Goal: Information Seeking & Learning: Learn about a topic

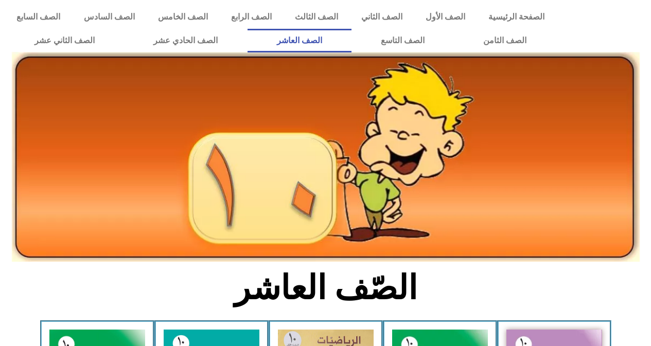
drag, startPoint x: 29, startPoint y: 339, endPoint x: 365, endPoint y: 52, distance: 441.2
click at [351, 52] on link "الصف العاشر" at bounding box center [299, 41] width 104 height 24
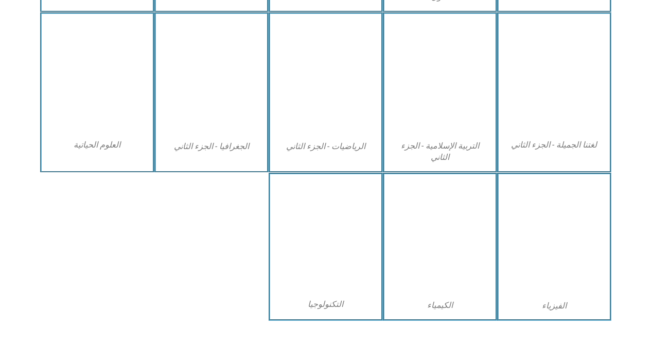
scroll to position [488, 0]
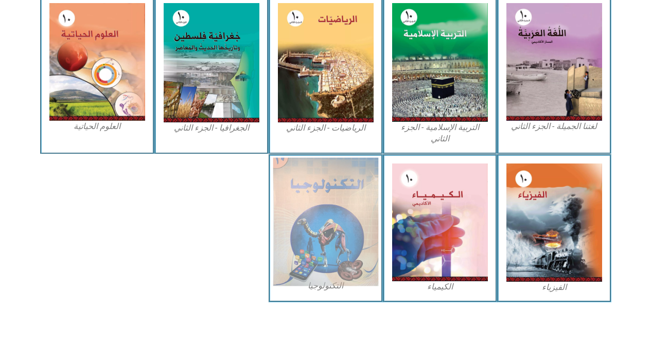
click at [295, 271] on img at bounding box center [325, 221] width 105 height 129
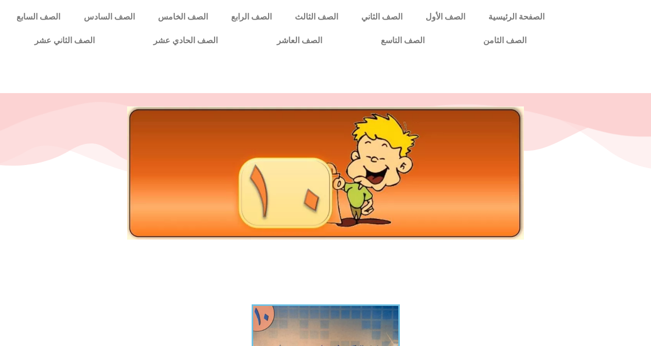
click at [592, 63] on div at bounding box center [325, 76] width 641 height 26
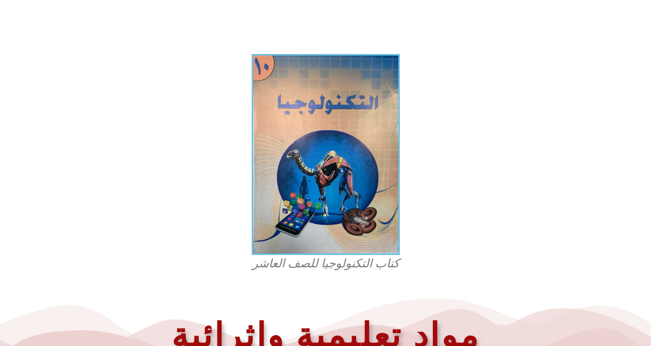
scroll to position [412, 0]
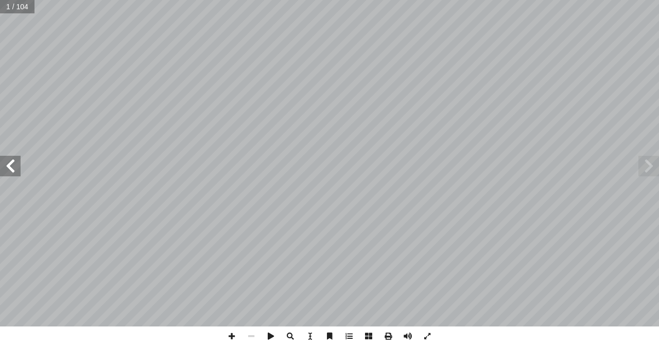
click at [19, 162] on span at bounding box center [10, 166] width 21 height 21
click at [20, 162] on span at bounding box center [10, 166] width 21 height 21
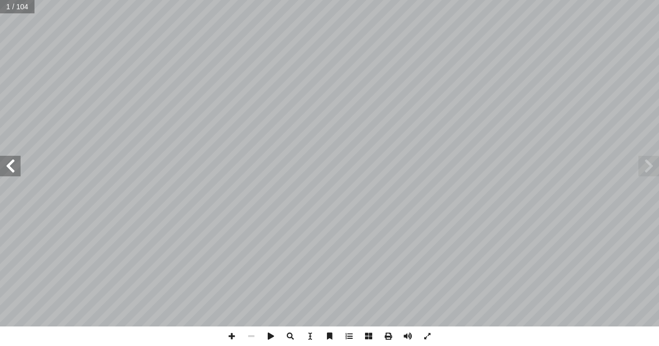
click at [20, 162] on span at bounding box center [10, 166] width 21 height 21
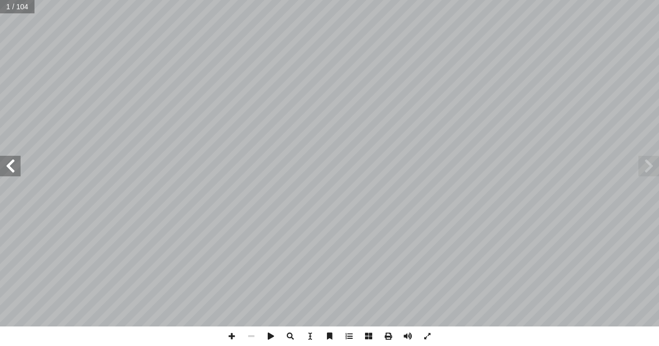
click at [20, 162] on span at bounding box center [10, 166] width 21 height 21
click at [12, 173] on span at bounding box center [10, 166] width 21 height 21
click at [10, 166] on span at bounding box center [10, 166] width 21 height 21
click at [238, 340] on span at bounding box center [232, 337] width 20 height 20
click at [235, 336] on span at bounding box center [232, 337] width 20 height 20
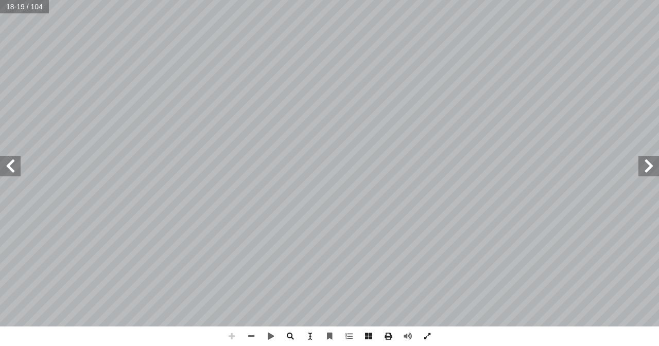
click at [235, 336] on span at bounding box center [232, 337] width 20 height 20
click at [8, 167] on span at bounding box center [10, 166] width 21 height 21
click at [247, 343] on span at bounding box center [251, 337] width 20 height 20
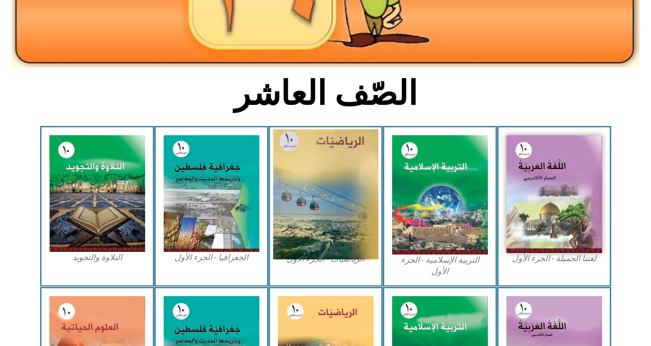
scroll to position [206, 0]
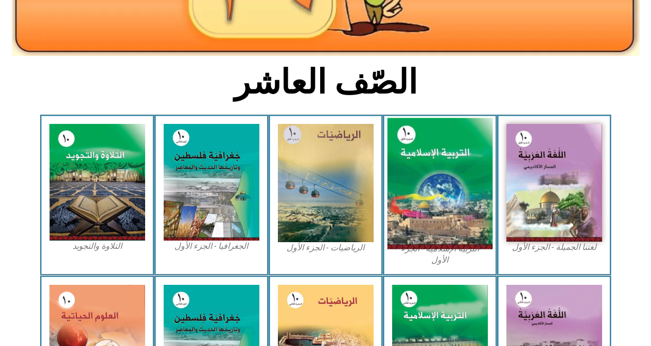
click at [478, 193] on img at bounding box center [439, 183] width 105 height 131
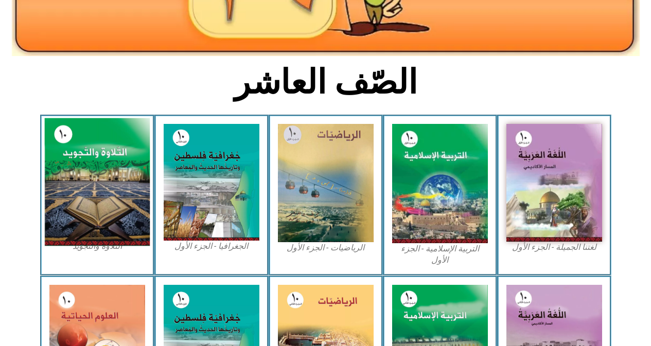
click at [129, 208] on img at bounding box center [96, 182] width 105 height 128
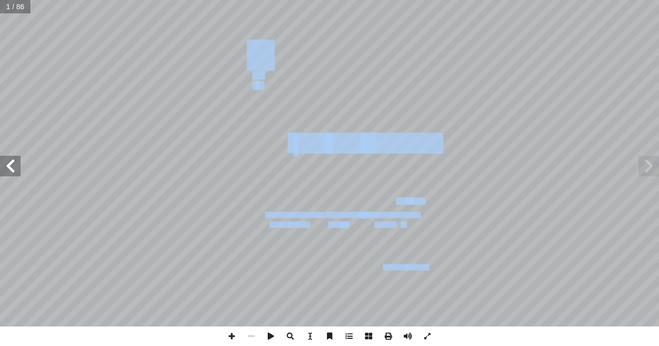
click at [0, 164] on span at bounding box center [10, 166] width 21 height 21
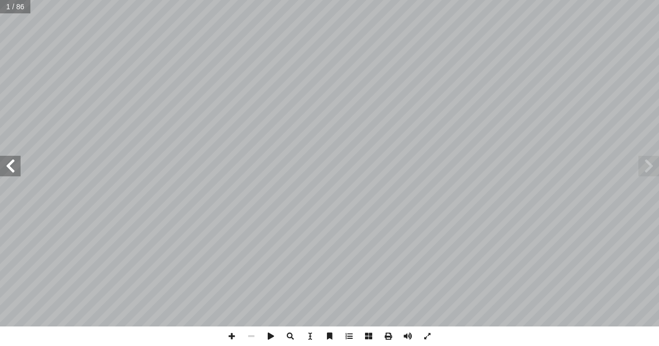
click at [0, 164] on span at bounding box center [10, 166] width 21 height 21
click at [1, 164] on span at bounding box center [10, 166] width 21 height 21
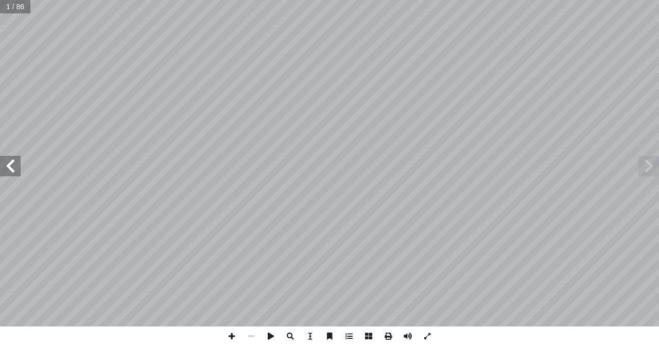
click at [1, 164] on span at bounding box center [10, 166] width 21 height 21
click at [2, 164] on span at bounding box center [10, 166] width 21 height 21
click at [20, 171] on div "ة ّ سلامي إ ربية ال� ّ الت ) ً قا ّ د. جمال زيد الكيلاني (منس . معن ضمرة أ ا د.…" at bounding box center [329, 163] width 659 height 327
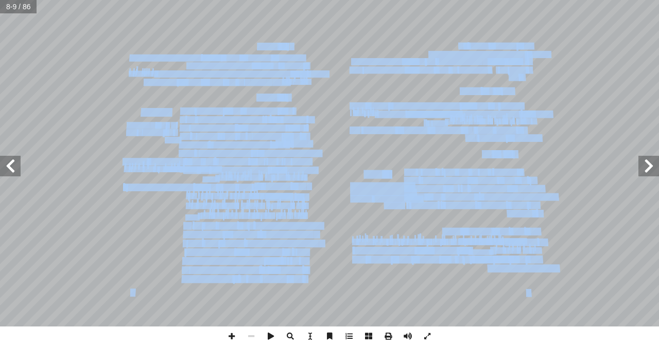
drag, startPoint x: 15, startPoint y: 174, endPoint x: 8, endPoint y: 171, distance: 8.1
click at [5, 172] on div "4 : � نه أ ن العظيم ب� آ ا زت معجزة القر ّ وقد تمي ١ . معجزة فكرية تخاطب العقل …" at bounding box center [329, 163] width 659 height 327
click at [8, 174] on span at bounding box center [10, 166] width 21 height 21
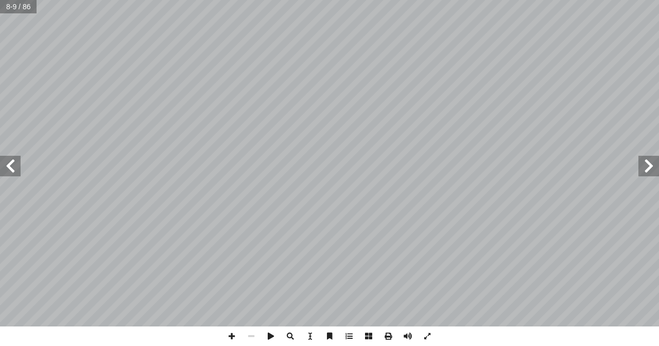
click at [9, 170] on span at bounding box center [10, 166] width 21 height 21
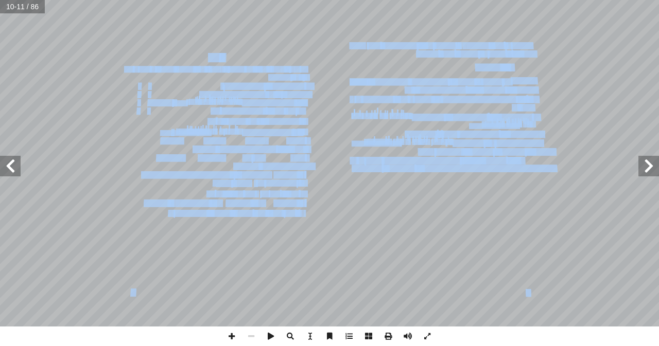
click at [5, 175] on span at bounding box center [10, 166] width 21 height 21
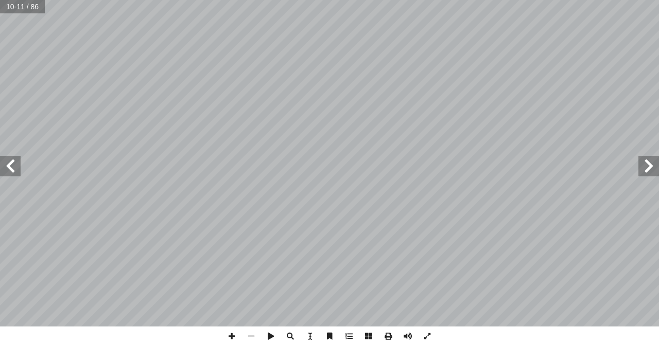
click at [5, 175] on span at bounding box center [10, 166] width 21 height 21
click at [6, 170] on span at bounding box center [10, 166] width 21 height 21
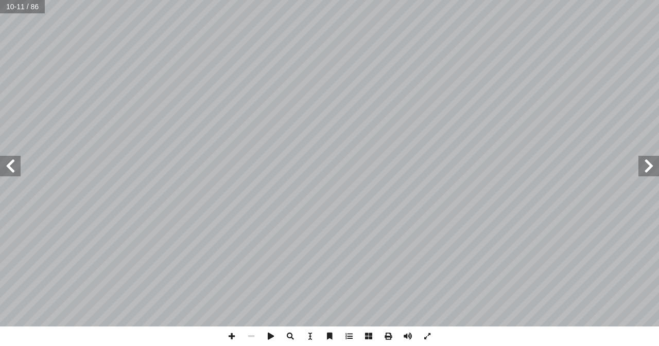
click at [6, 170] on span at bounding box center [10, 166] width 21 height 21
click at [8, 170] on span at bounding box center [10, 166] width 21 height 21
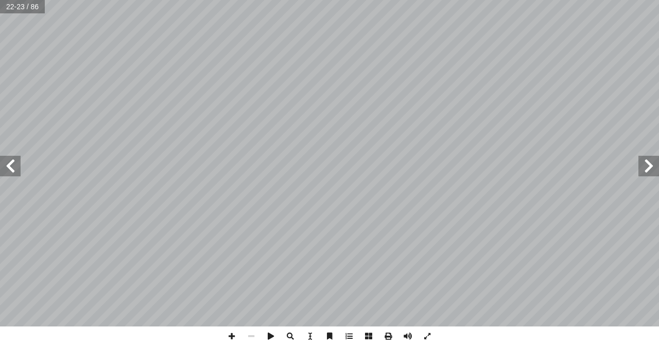
click at [8, 168] on span at bounding box center [10, 166] width 21 height 21
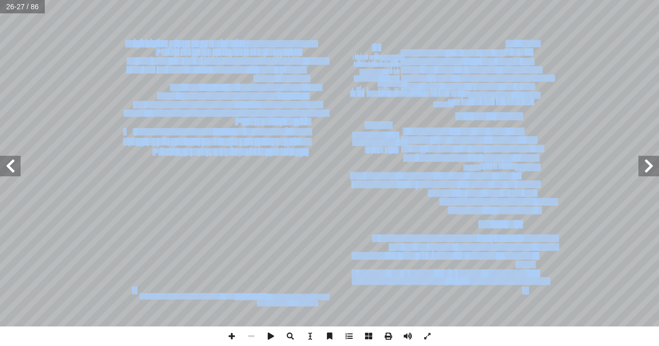
click at [3, 166] on span at bounding box center [10, 166] width 21 height 21
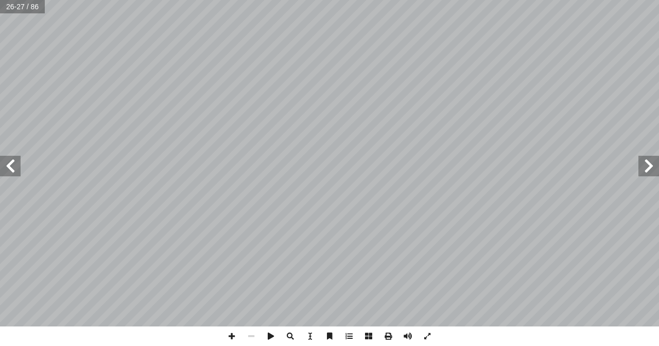
click at [4, 167] on span at bounding box center [10, 166] width 21 height 21
click at [7, 166] on span at bounding box center [10, 166] width 21 height 21
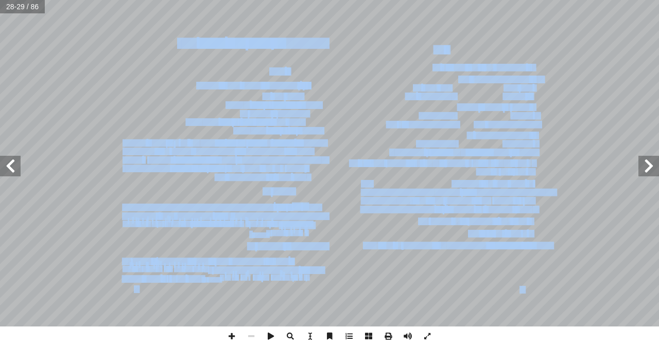
click at [7, 167] on span at bounding box center [10, 166] width 21 height 21
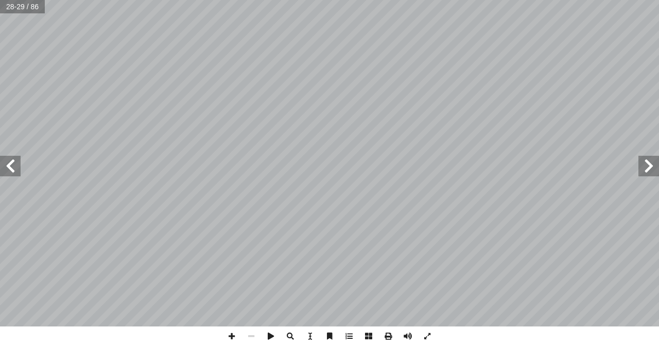
click at [8, 167] on span at bounding box center [10, 166] width 21 height 21
click at [8, 168] on span at bounding box center [10, 166] width 21 height 21
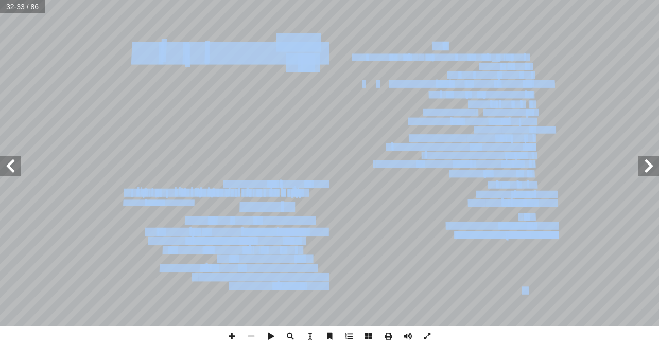
click at [17, 156] on span at bounding box center [10, 166] width 21 height 21
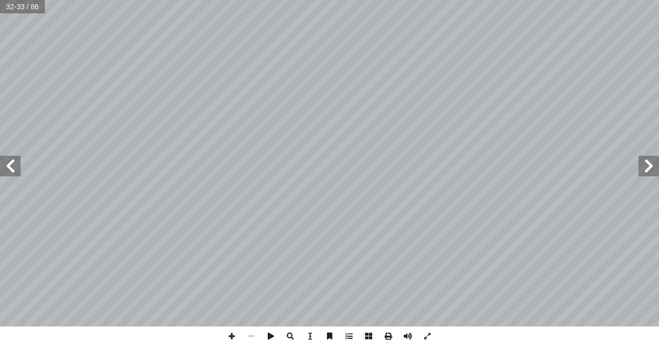
click at [6, 162] on span at bounding box center [10, 166] width 21 height 21
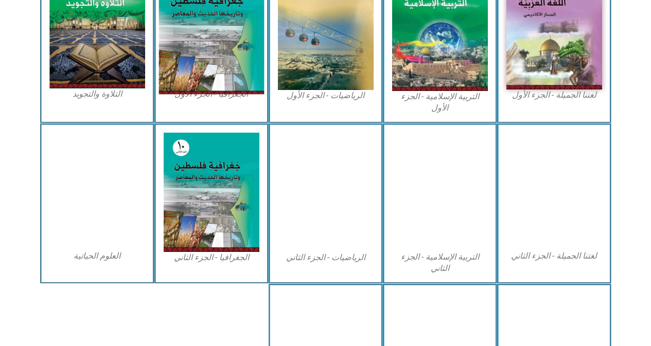
scroll to position [257, 0]
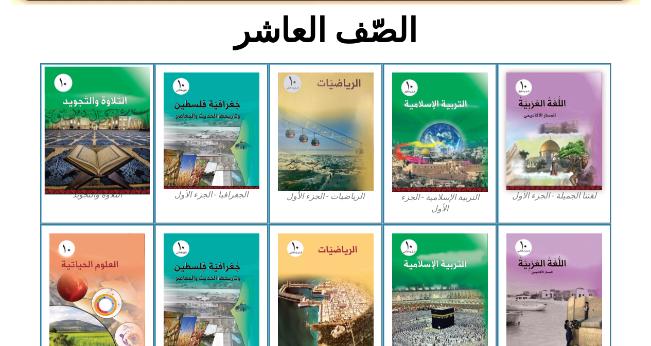
click at [100, 118] on img at bounding box center [96, 131] width 105 height 128
click at [95, 119] on img at bounding box center [96, 131] width 105 height 128
click at [97, 118] on img at bounding box center [96, 131] width 105 height 128
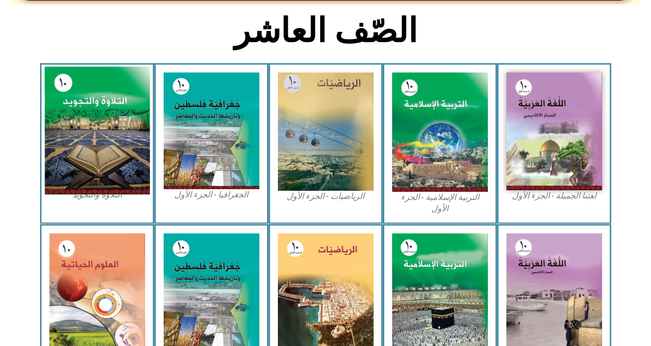
click at [60, 147] on img at bounding box center [96, 131] width 105 height 128
click at [69, 140] on img at bounding box center [96, 131] width 105 height 128
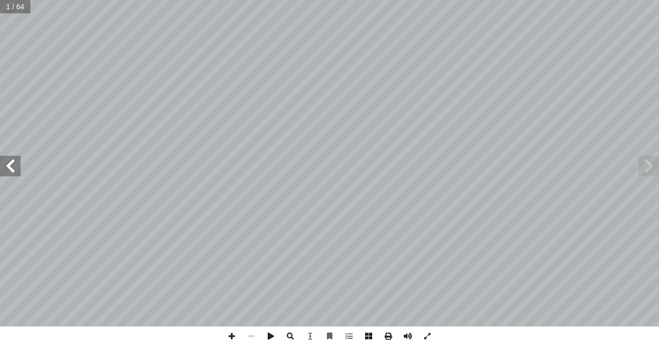
click at [7, 7] on input "text" at bounding box center [15, 6] width 30 height 13
click at [8, 19] on div "10 . [PERSON_NAME] � ا) ً ق ّ لكيلاني (منس � د. [PERSON_NAME] � . رقية أ � لله …" at bounding box center [329, 173] width 659 height 346
drag, startPoint x: 4, startPoint y: 172, endPoint x: 17, endPoint y: 163, distance: 16.3
click at [17, 163] on span at bounding box center [10, 166] width 21 height 21
click at [15, 164] on span at bounding box center [10, 166] width 21 height 21
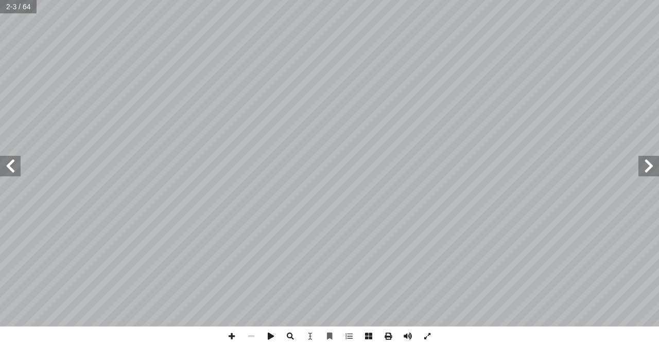
click at [14, 164] on span at bounding box center [10, 166] width 21 height 21
click at [11, 163] on span at bounding box center [10, 166] width 21 height 21
click at [8, 163] on span at bounding box center [10, 166] width 21 height 21
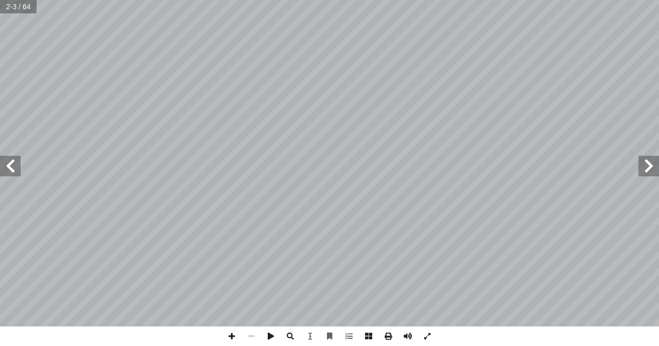
click at [1, 168] on span at bounding box center [10, 166] width 21 height 21
click at [0, 164] on span at bounding box center [10, 166] width 21 height 21
click at [0, 163] on span at bounding box center [10, 166] width 21 height 21
click at [1, 162] on span at bounding box center [10, 166] width 21 height 21
click at [0, 159] on span at bounding box center [10, 166] width 21 height 21
